Goal: Information Seeking & Learning: Check status

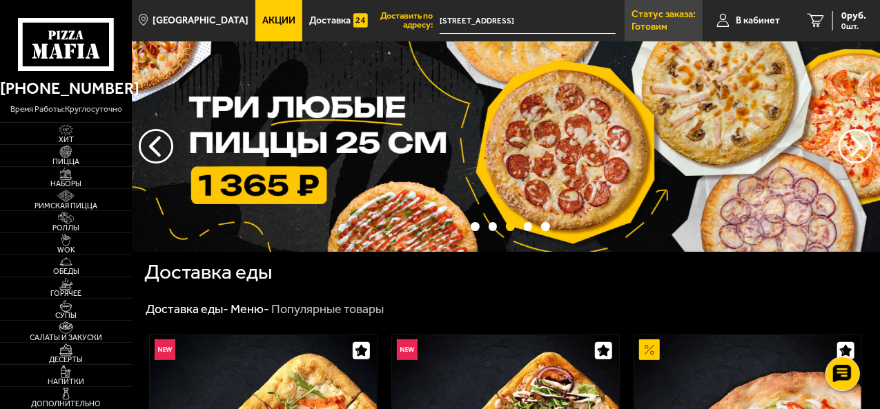
click at [678, 26] on link "Статус заказа: Готовим" at bounding box center [664, 20] width 78 height 41
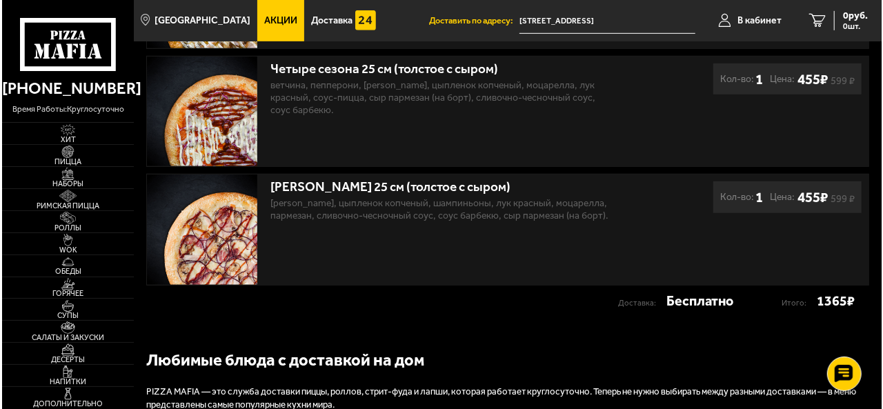
scroll to position [414, 0]
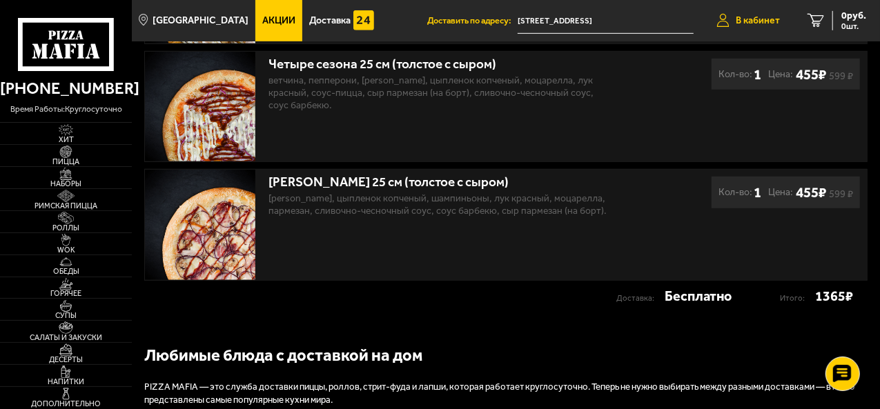
click at [745, 11] on link "В кабинет" at bounding box center [748, 20] width 91 height 41
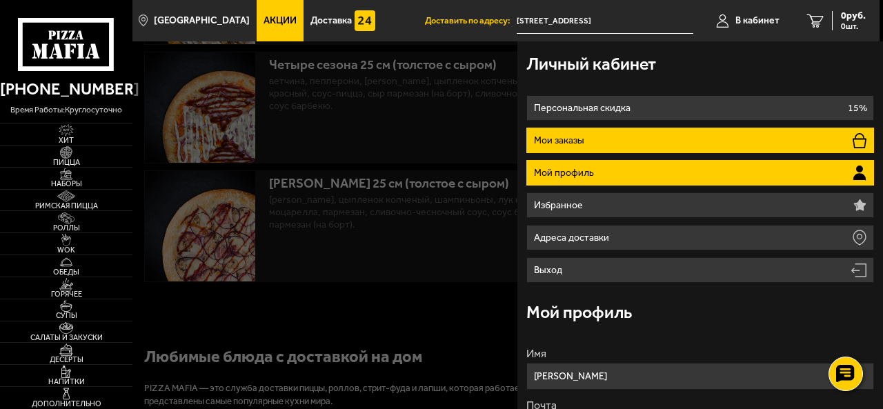
click at [602, 146] on li "Мои заказы" at bounding box center [700, 141] width 347 height 26
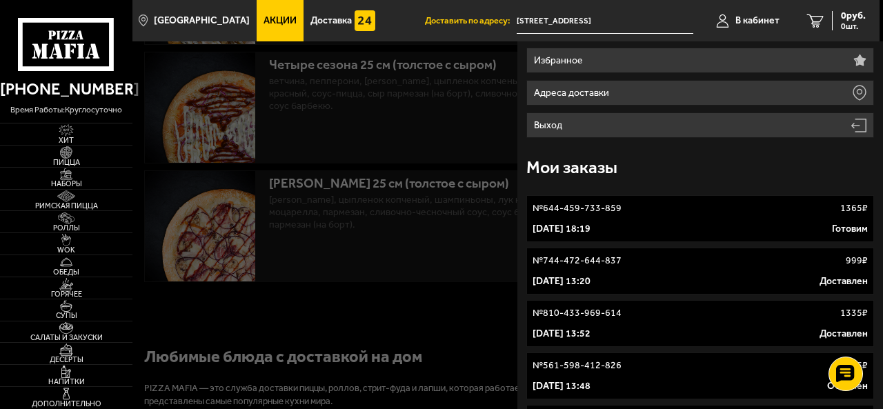
scroll to position [138, 0]
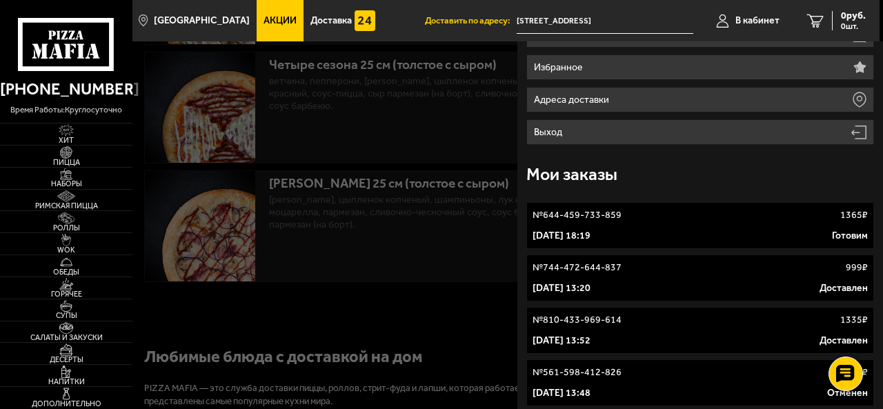
click at [687, 231] on div "30 сентября 2025 г. 18:19 Готовим" at bounding box center [700, 236] width 335 height 14
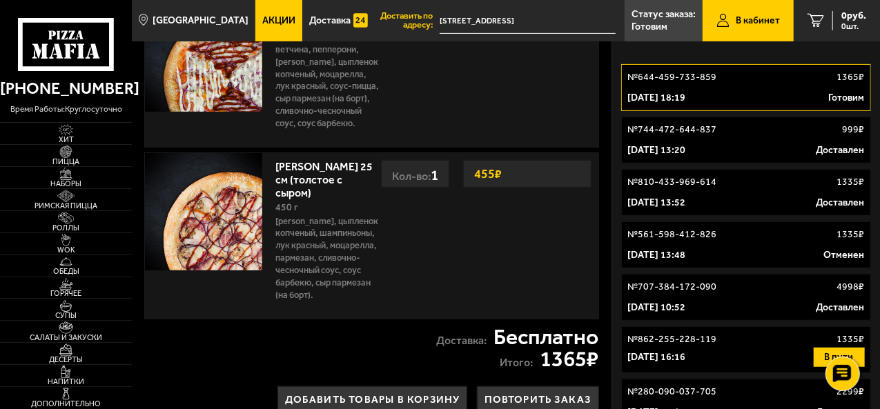
scroll to position [414, 0]
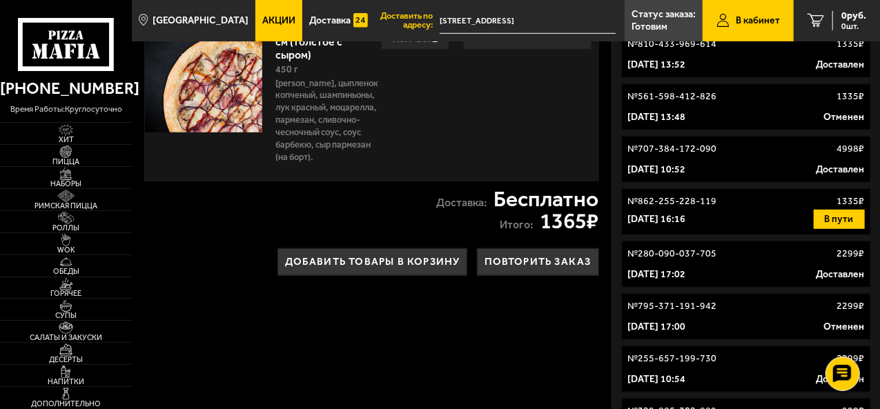
click at [729, 216] on div "19 апреля 2025 г. 16:16 В пути" at bounding box center [745, 219] width 237 height 19
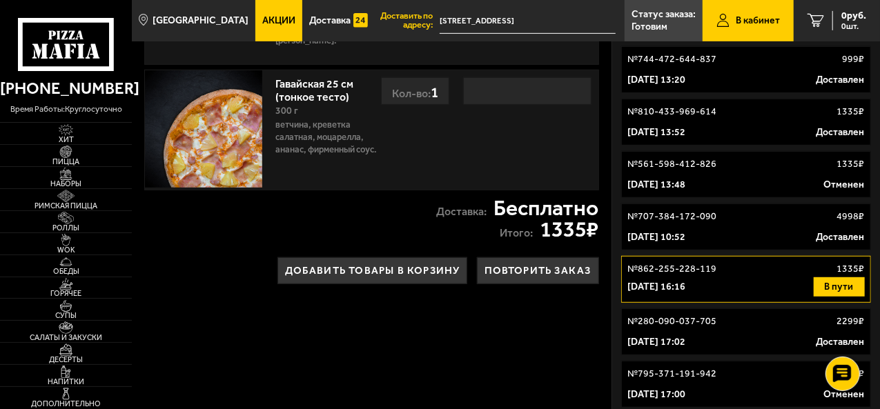
scroll to position [414, 0]
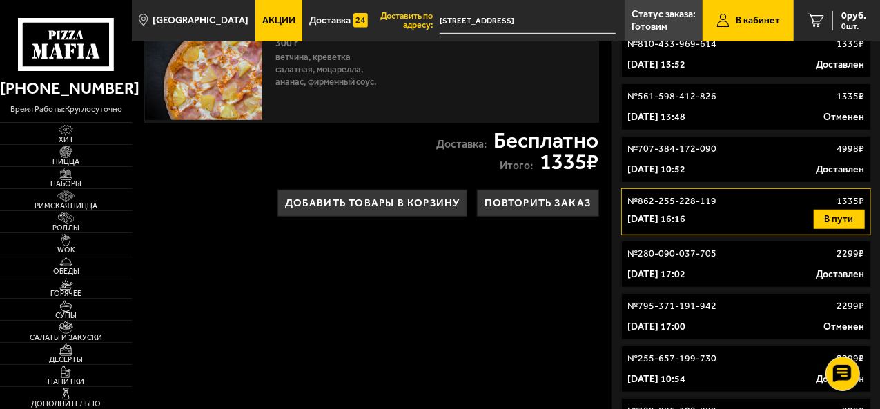
click at [847, 213] on button "В пути" at bounding box center [839, 219] width 51 height 19
click at [844, 220] on button "В пути" at bounding box center [839, 219] width 51 height 19
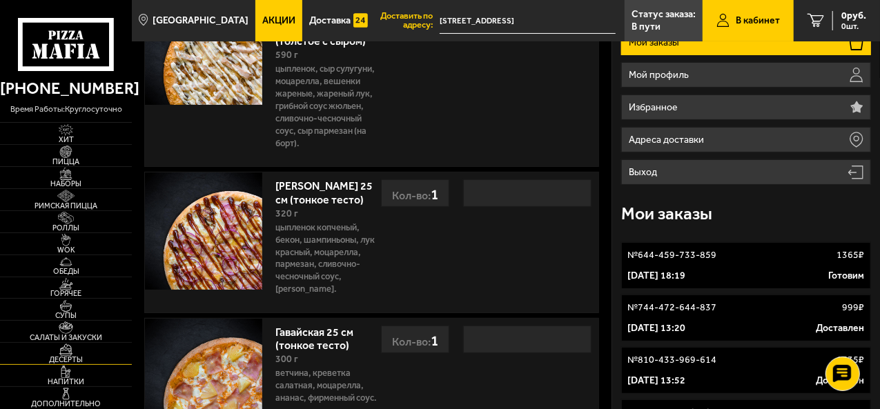
scroll to position [69, 0]
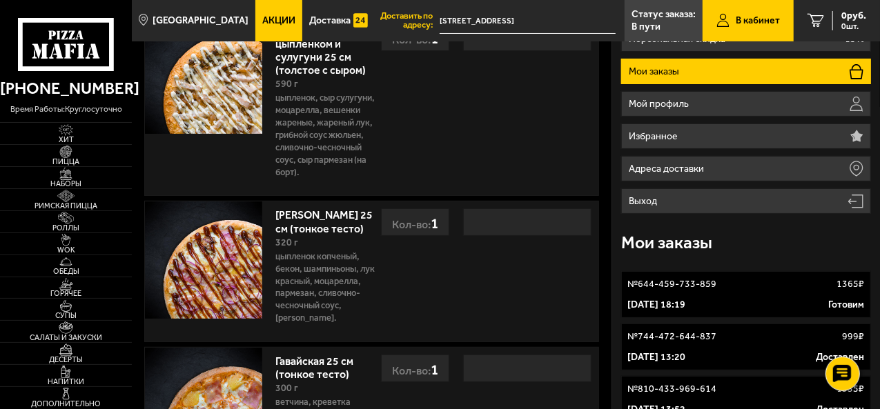
click at [41, 41] on icon at bounding box center [66, 45] width 97 height 54
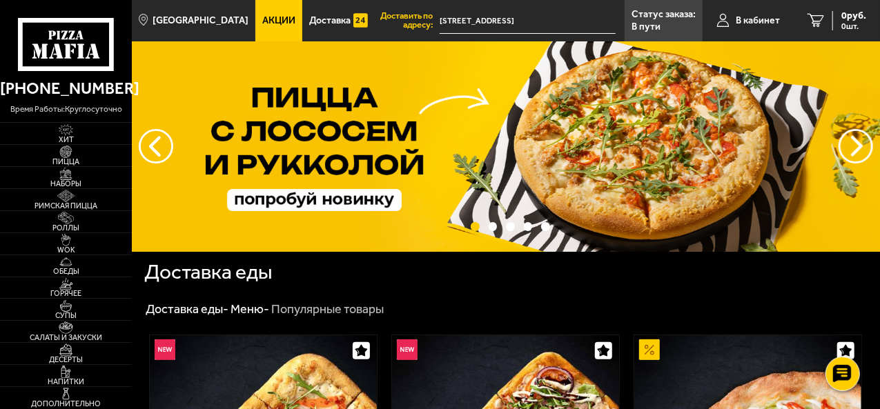
click at [222, 281] on h1 "Доставка еды" at bounding box center [208, 272] width 128 height 21
